Goal: Task Accomplishment & Management: Manage account settings

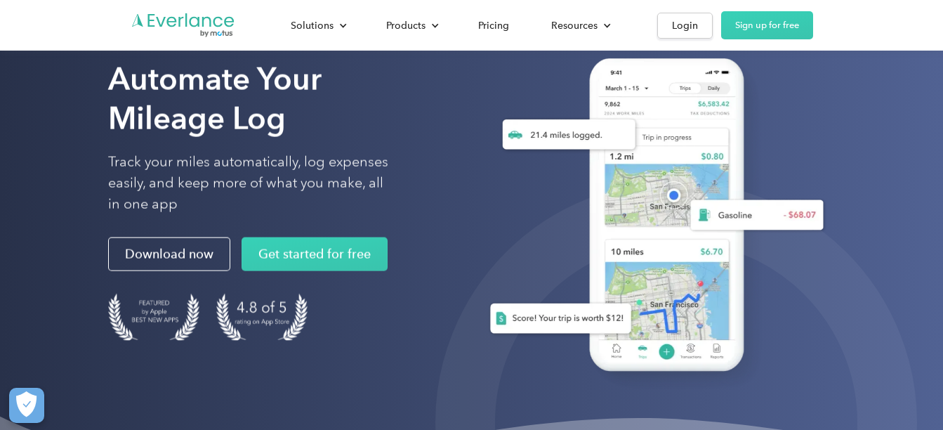
scroll to position [70, 0]
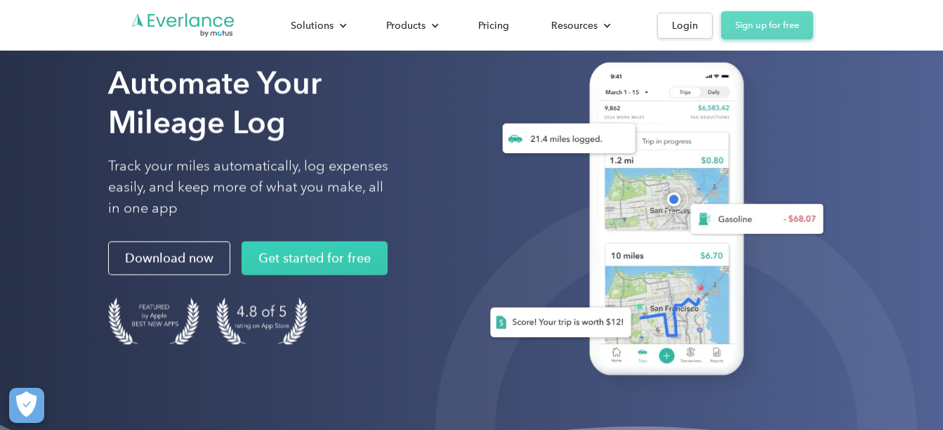
click at [779, 25] on link "Sign up for free" at bounding box center [767, 25] width 92 height 28
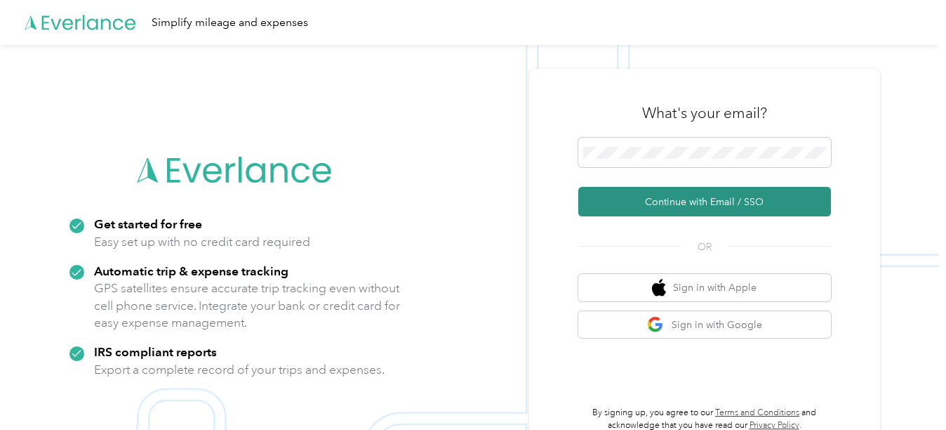
click at [679, 198] on button "Continue with Email / SSO" at bounding box center [704, 201] width 253 height 29
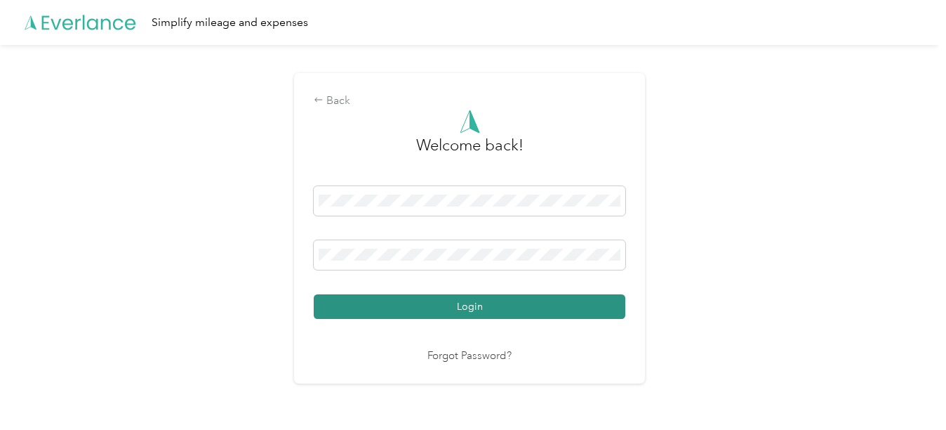
click at [510, 299] on button "Login" at bounding box center [470, 306] width 312 height 25
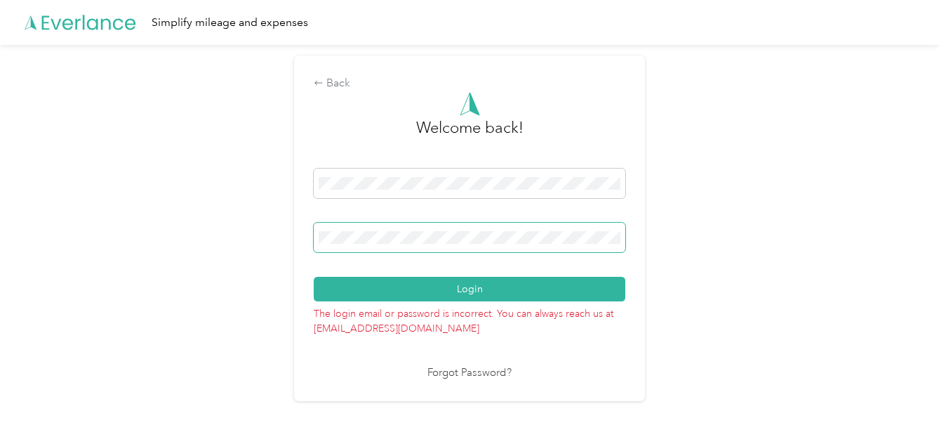
drag, startPoint x: 422, startPoint y: 226, endPoint x: 354, endPoint y: 227, distance: 67.4
click at [354, 227] on span at bounding box center [470, 236] width 312 height 29
click at [221, 255] on div "Back Welcome back! Login The login email or password is incorrect. You can alwa…" at bounding box center [469, 234] width 939 height 378
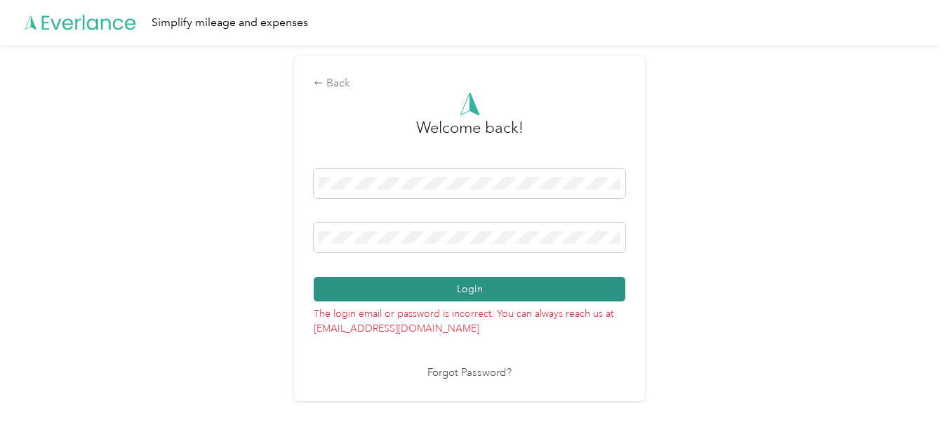
click at [473, 281] on button "Login" at bounding box center [470, 289] width 312 height 25
click at [540, 290] on button "Login" at bounding box center [470, 289] width 312 height 25
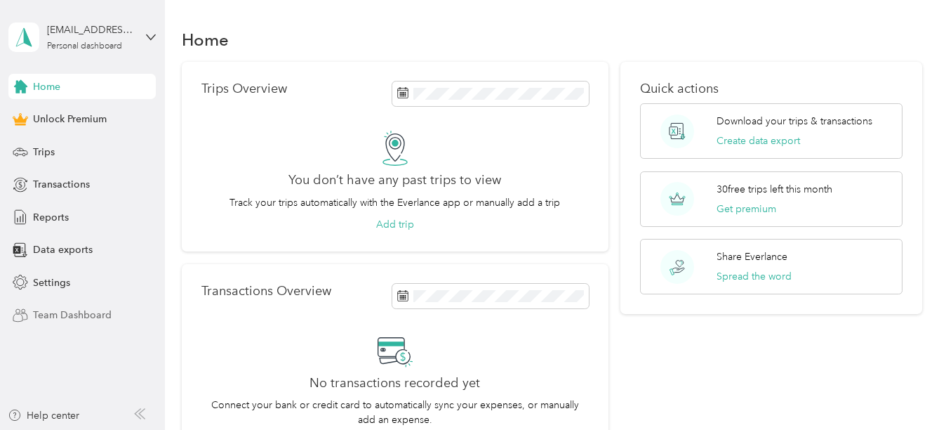
click at [109, 310] on span "Team Dashboard" at bounding box center [72, 314] width 79 height 15
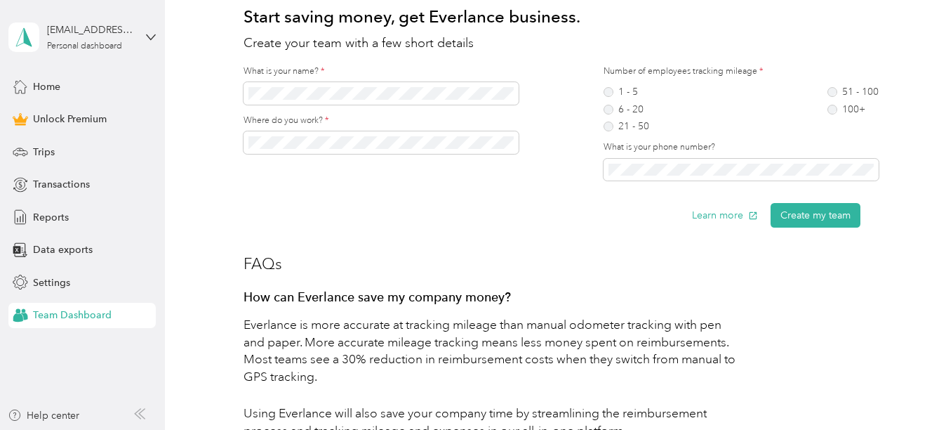
scroll to position [140, 0]
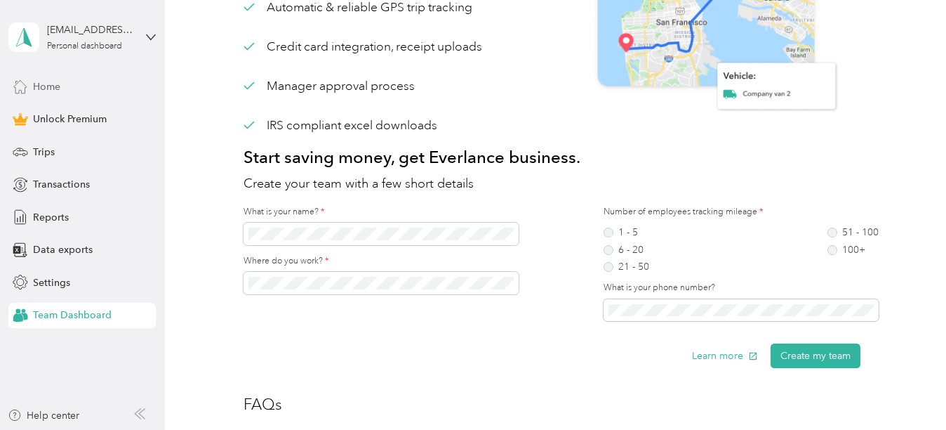
click at [37, 85] on span "Home" at bounding box center [46, 86] width 27 height 15
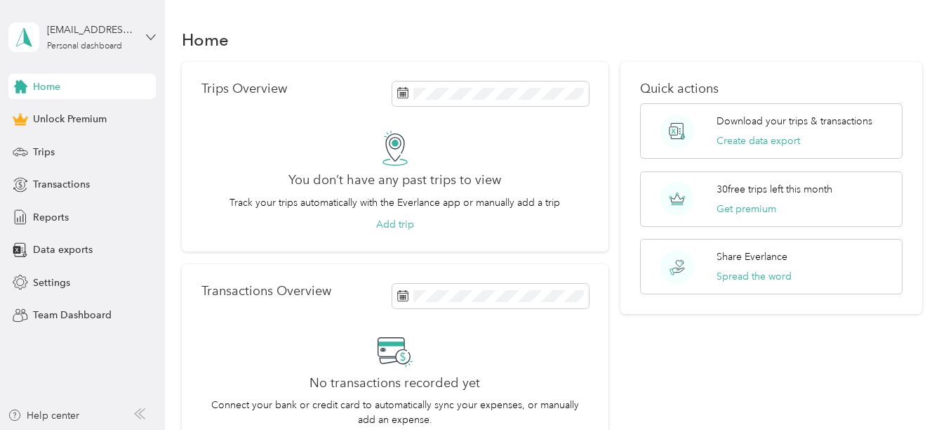
click at [149, 38] on icon at bounding box center [151, 36] width 8 height 5
click at [188, 167] on div "Trips Overview You don’t have any past trips to view Track your trips automatic…" at bounding box center [395, 157] width 427 height 190
click at [109, 159] on div "Trips" at bounding box center [81, 151] width 147 height 25
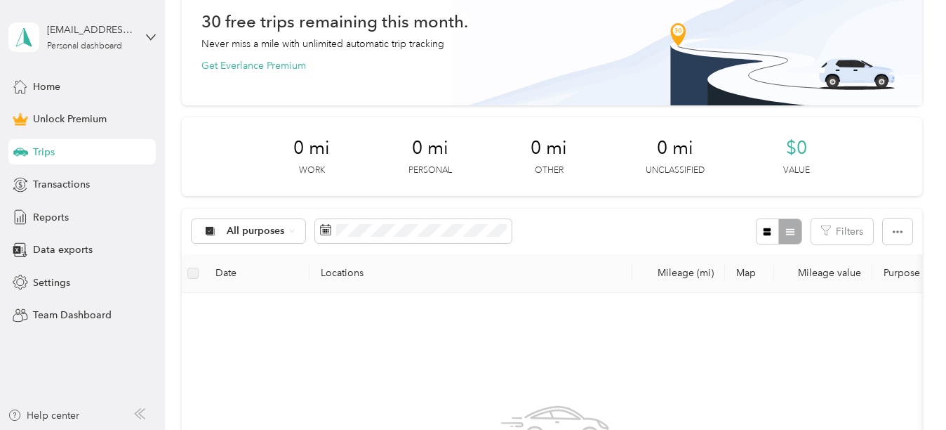
scroll to position [140, 0]
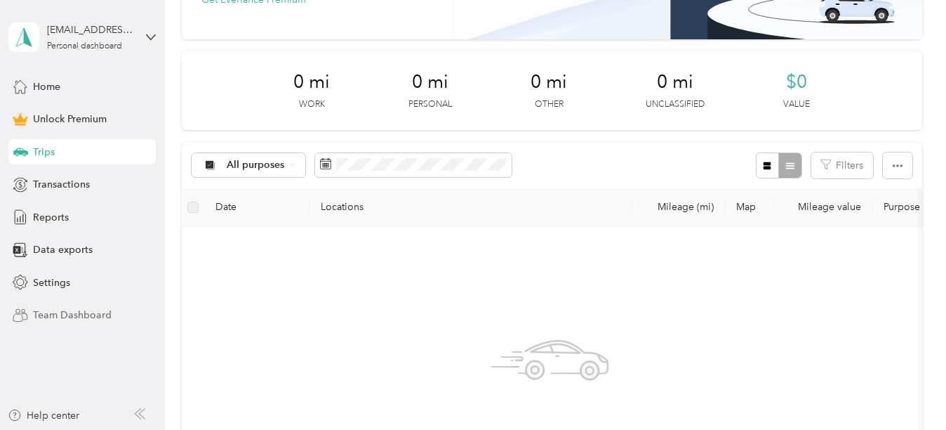
click at [65, 310] on span "Team Dashboard" at bounding box center [72, 314] width 79 height 15
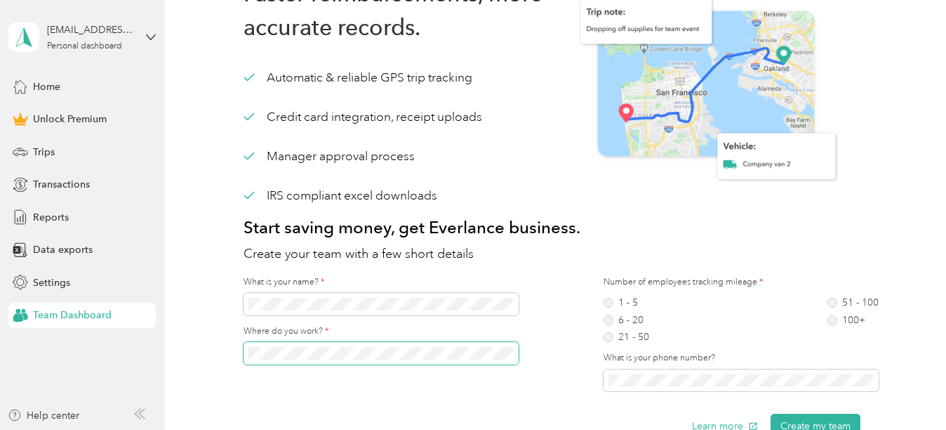
scroll to position [140, 0]
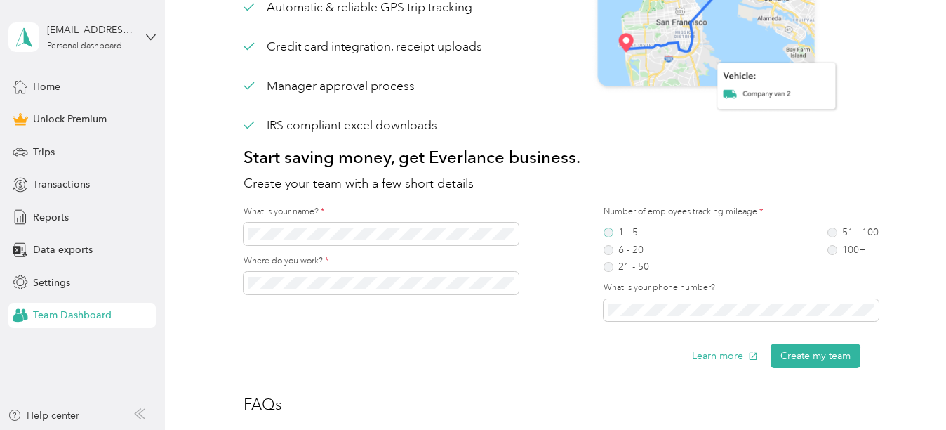
click at [606, 232] on label "1 - 5" at bounding box center [627, 232] width 46 height 10
click at [835, 356] on button "Create my team" at bounding box center [816, 355] width 90 height 25
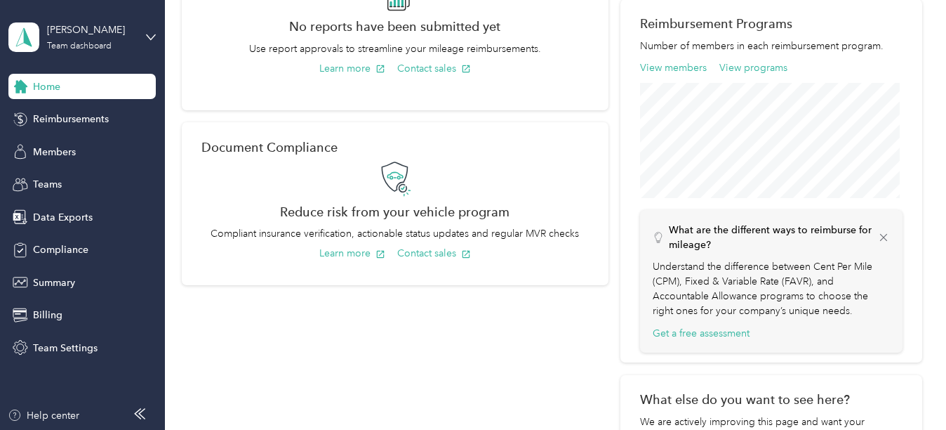
scroll to position [491, 0]
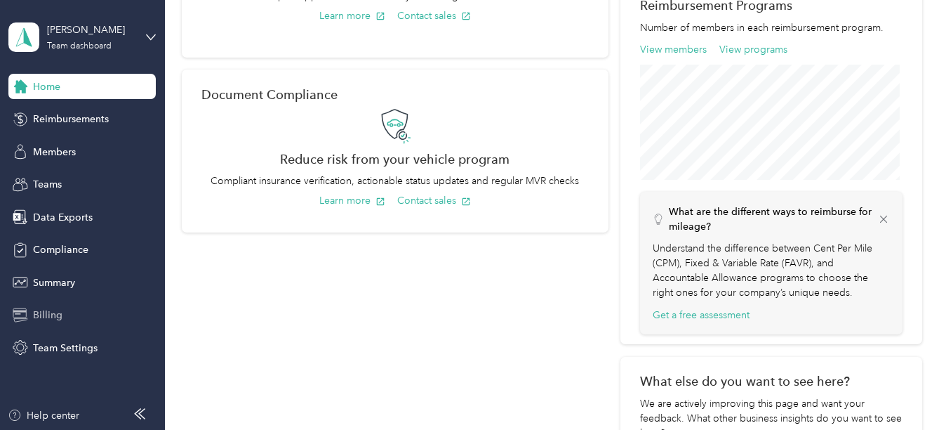
click at [47, 315] on span "Billing" at bounding box center [47, 314] width 29 height 15
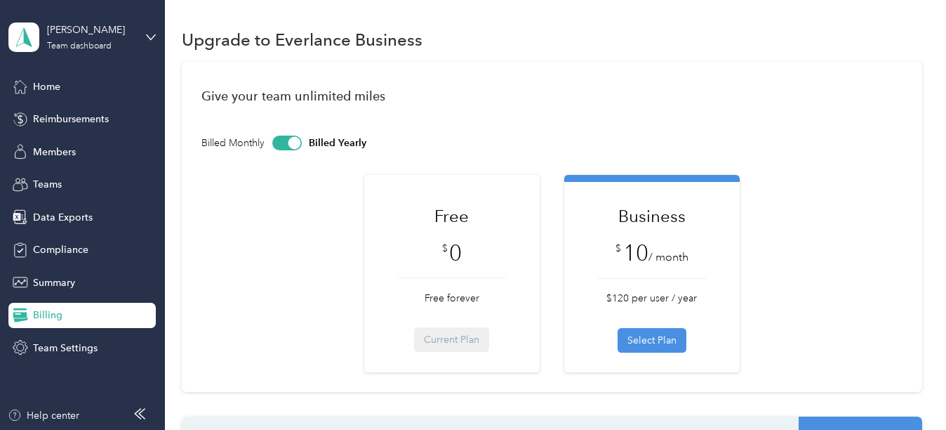
click at [411, 261] on div "$ 0" at bounding box center [452, 253] width 108 height 25
click at [434, 338] on div "Free $ 0 Free forever Current Plan" at bounding box center [452, 278] width 108 height 148
click at [446, 235] on div "Free $ 0 Free forever Current Plan" at bounding box center [452, 278] width 108 height 148
click at [53, 281] on span "Summary" at bounding box center [54, 282] width 42 height 15
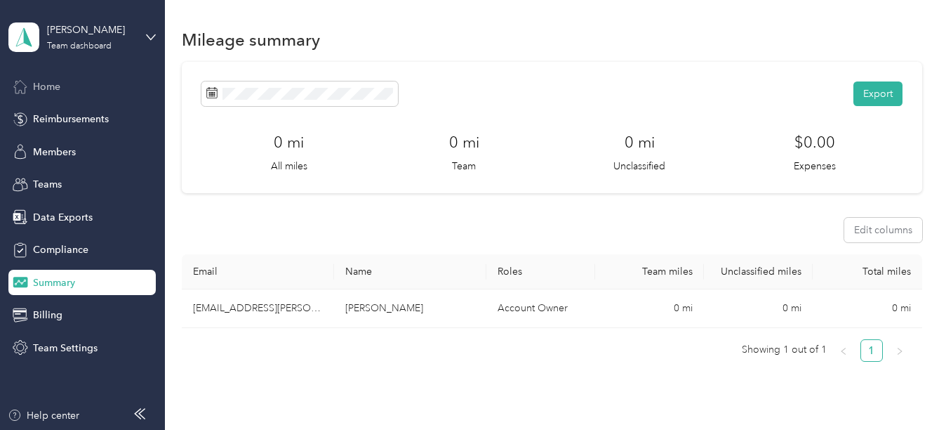
click at [43, 82] on span "Home" at bounding box center [46, 86] width 27 height 15
